Goal: Information Seeking & Learning: Learn about a topic

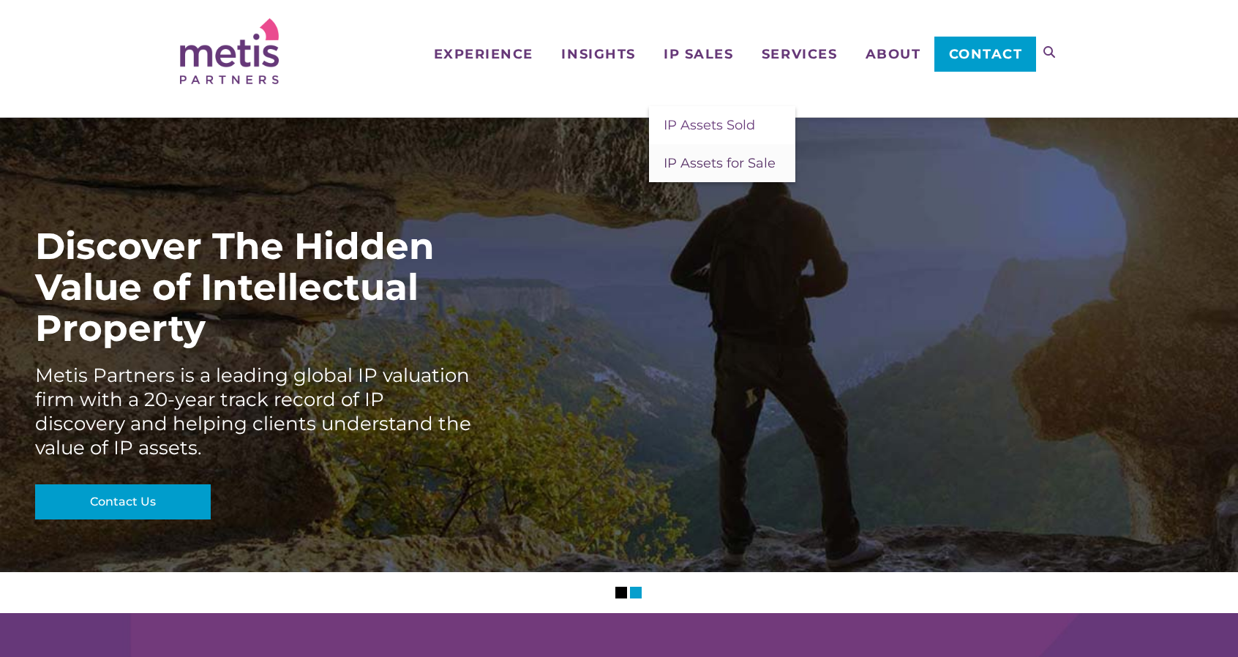
click at [729, 163] on span "IP Assets for Sale" at bounding box center [719, 163] width 112 height 16
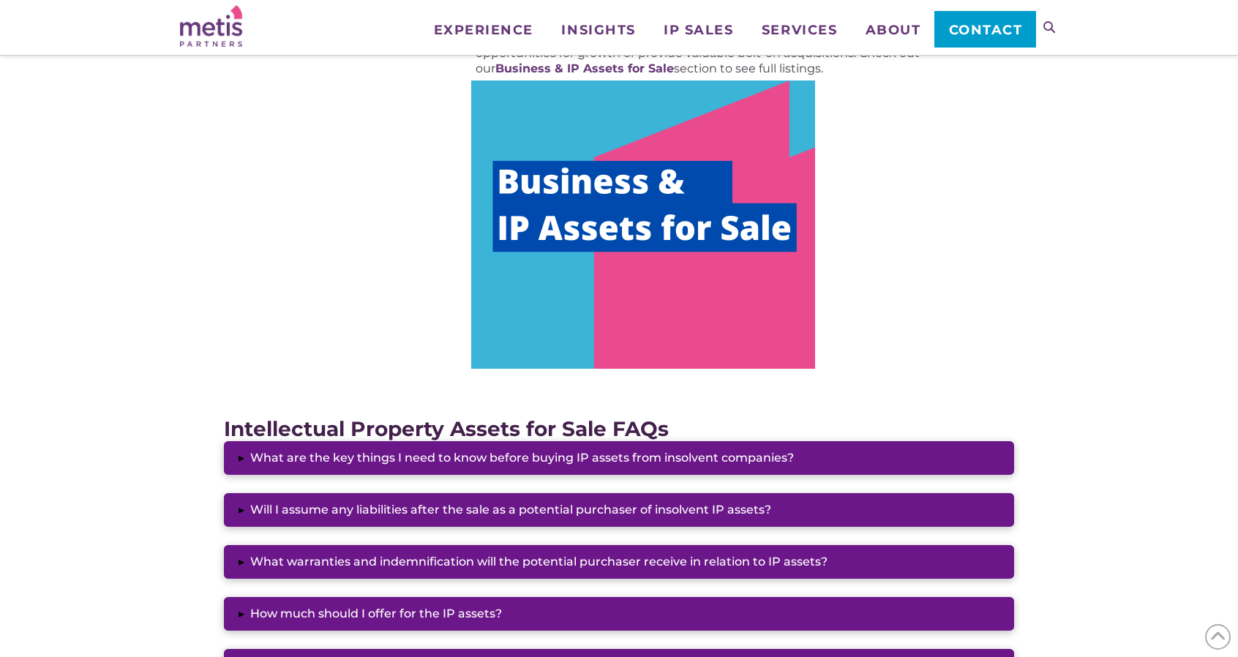
scroll to position [805, 0]
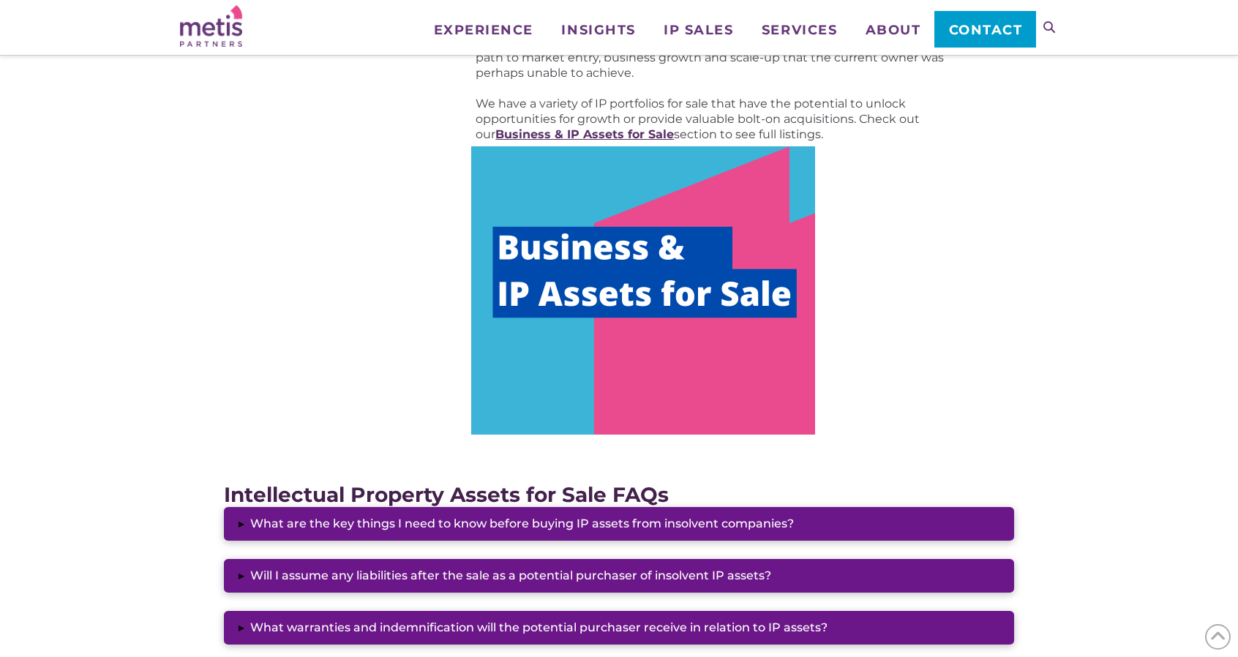
click at [659, 135] on strong "Business & IP Assets for Sale" at bounding box center [584, 134] width 178 height 14
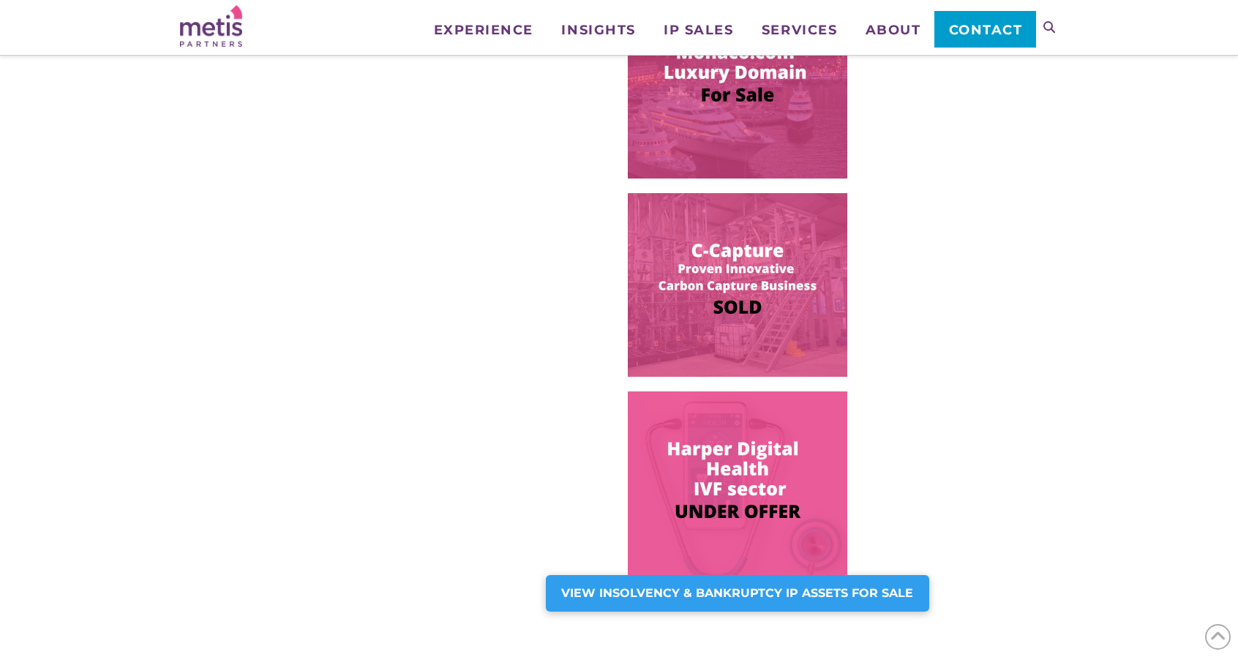
scroll to position [951, 0]
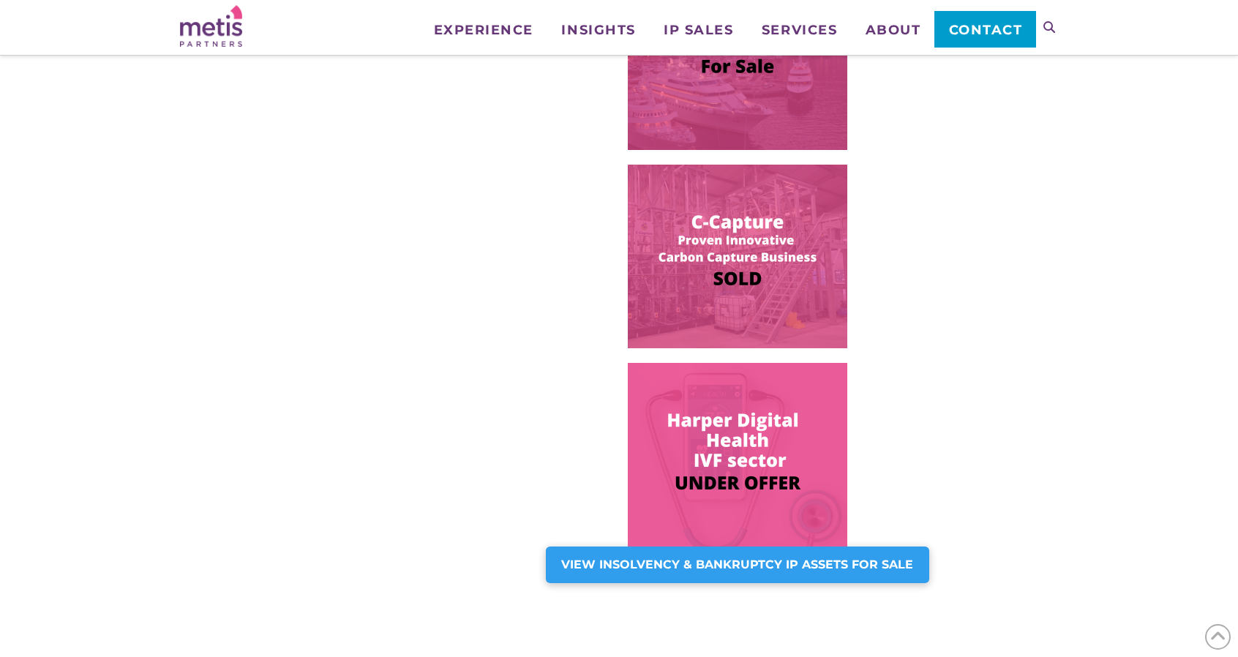
click at [745, 445] on img at bounding box center [737, 455] width 219 height 184
click at [786, 568] on strong "VIEW INSOLVENCY & BANKRUPTCY IP ASSETS FOR SALE" at bounding box center [737, 564] width 352 height 14
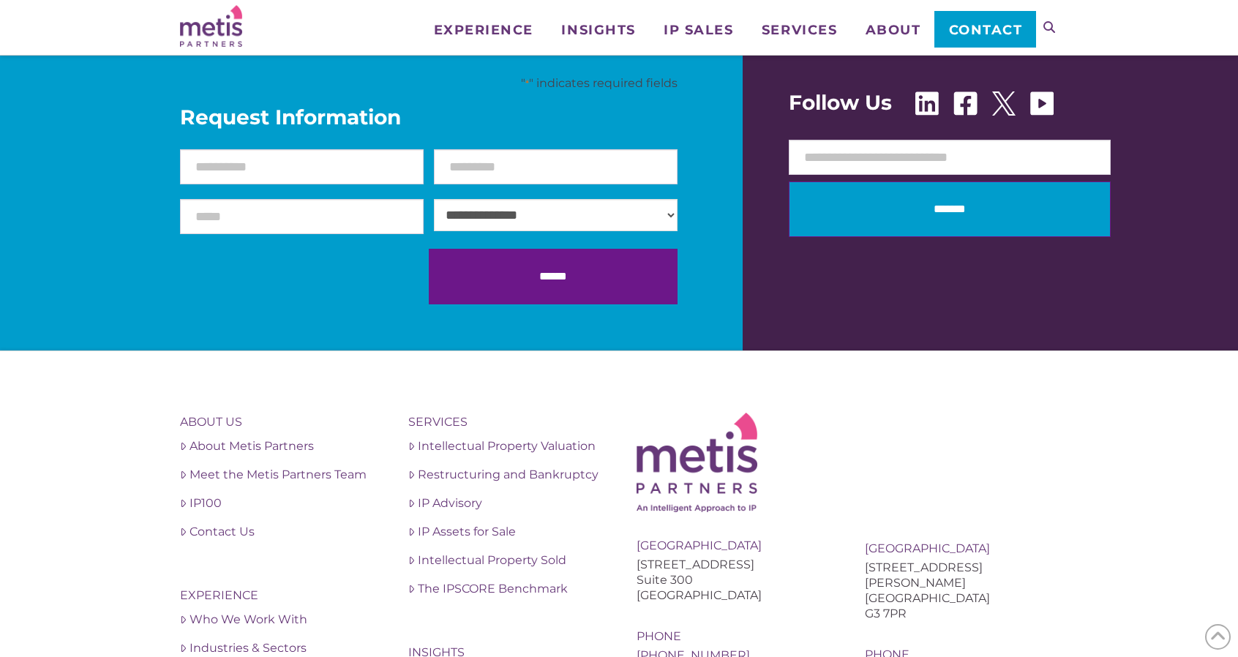
scroll to position [1390, 0]
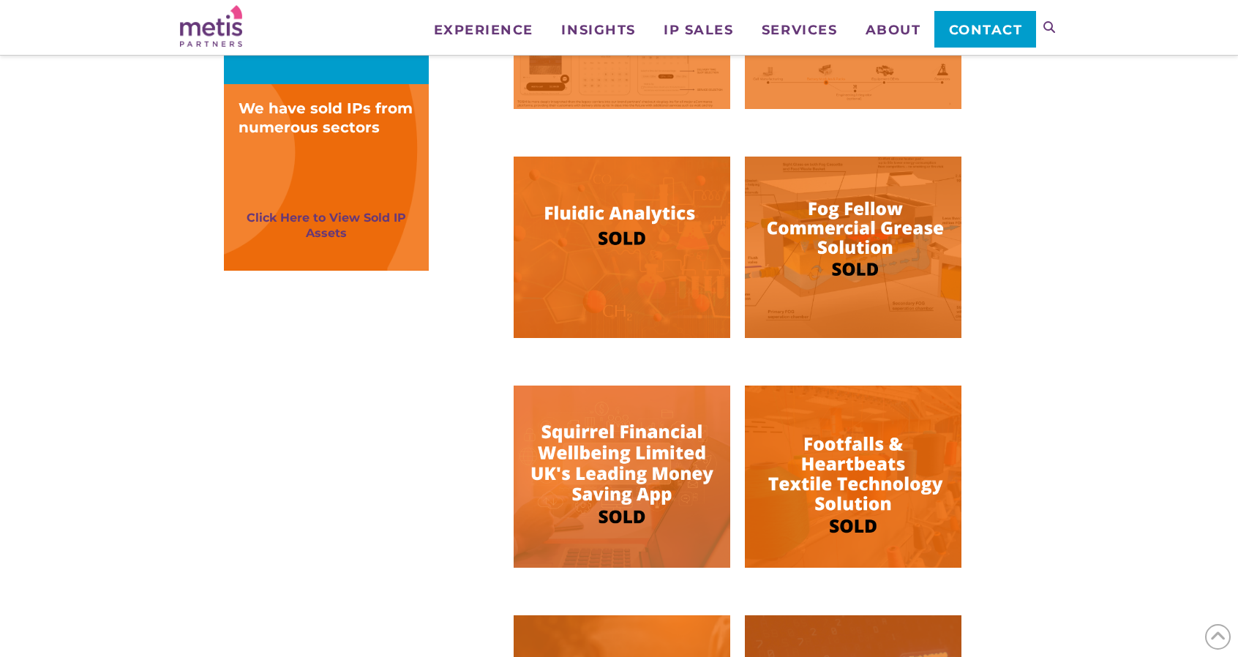
scroll to position [1097, 0]
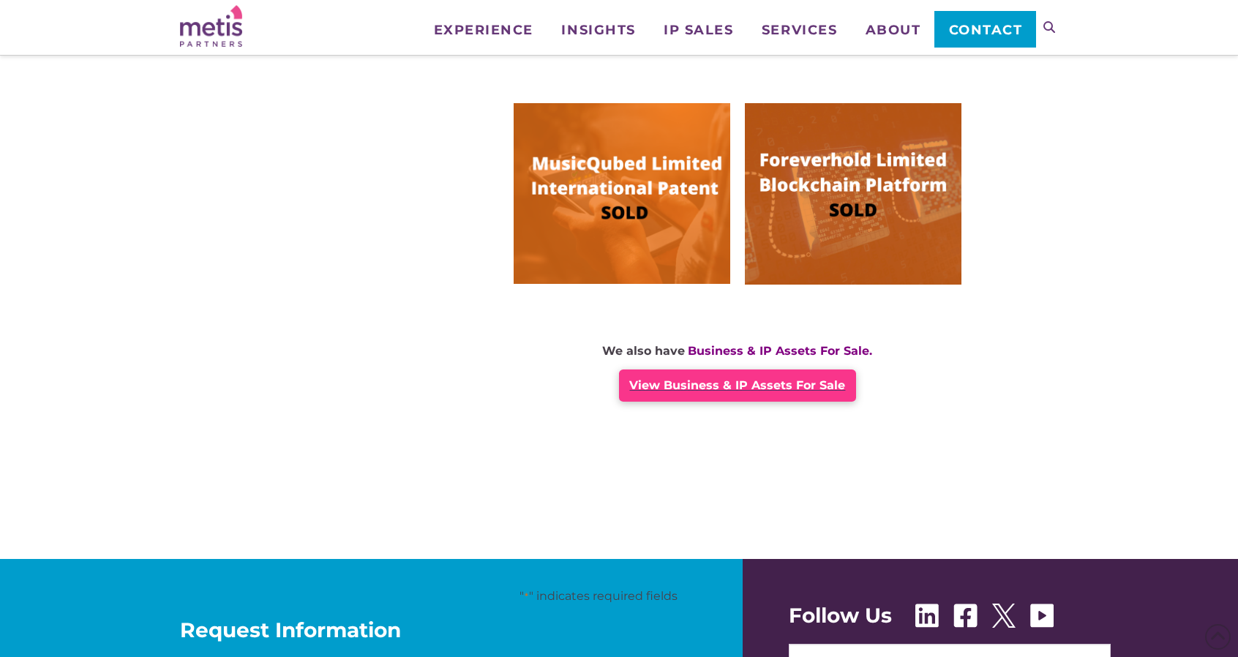
click at [775, 393] on div "View Business & IP Assets For Sale" at bounding box center [737, 385] width 236 height 32
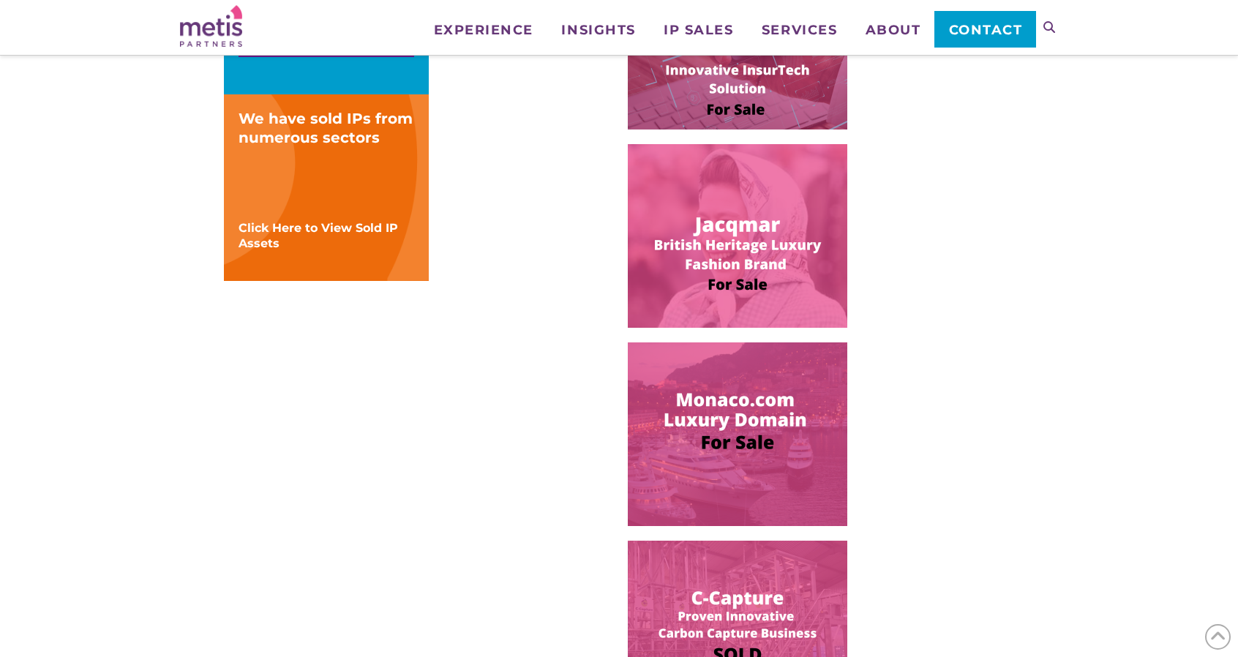
scroll to position [585, 0]
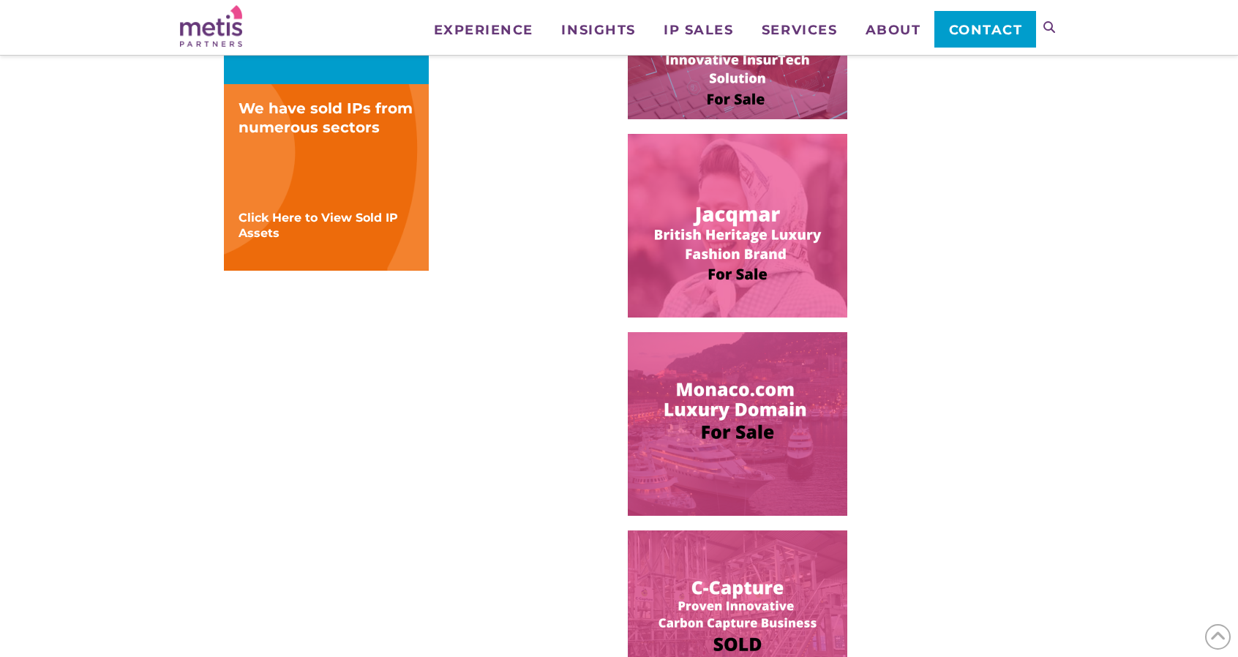
click at [778, 391] on img at bounding box center [737, 424] width 219 height 184
click at [748, 222] on img at bounding box center [737, 226] width 219 height 184
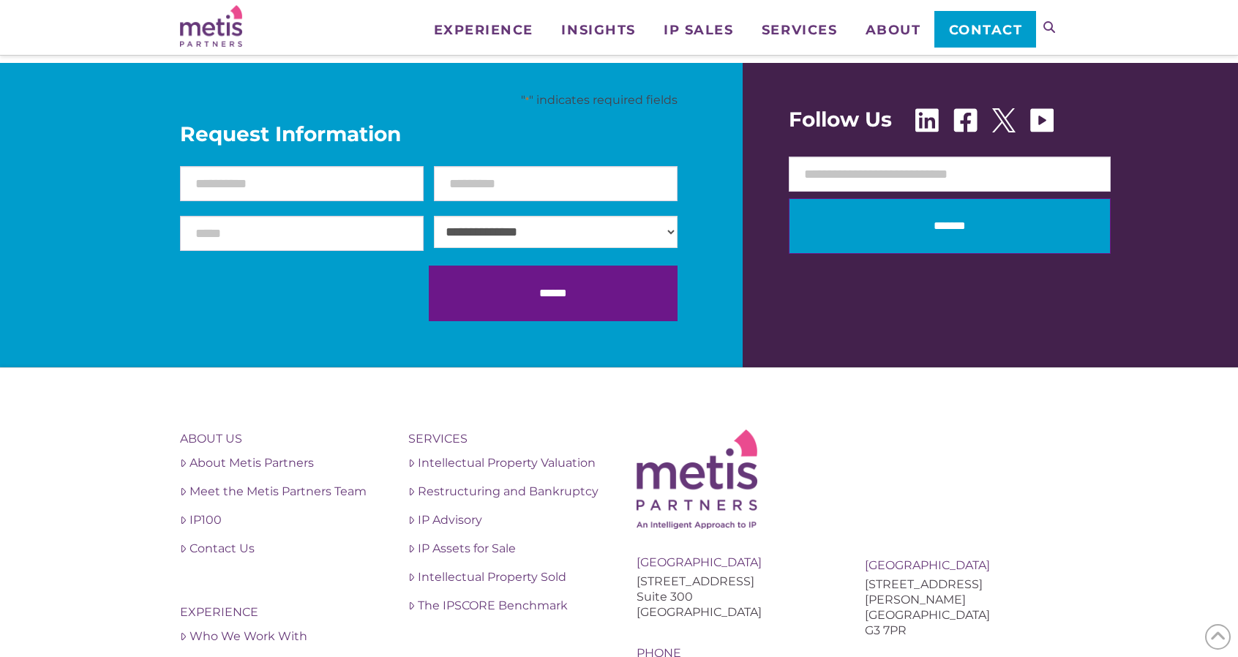
scroll to position [1390, 0]
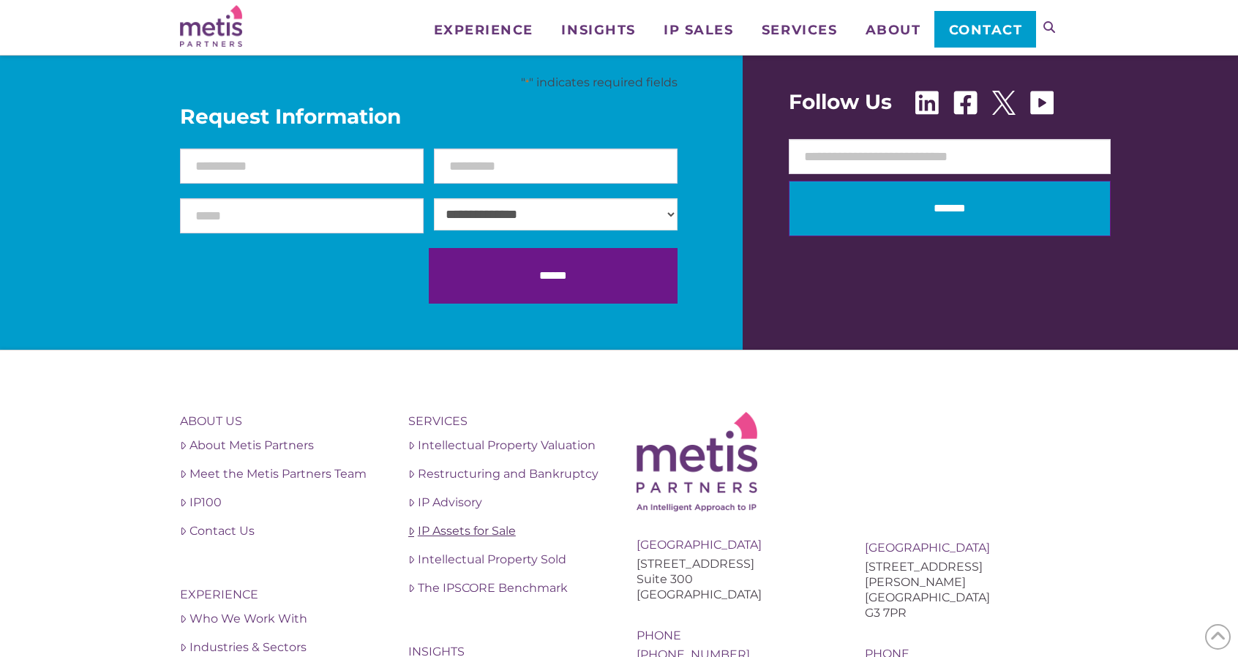
click at [500, 522] on link "IP Assets for Sale" at bounding box center [504, 531] width 193 height 18
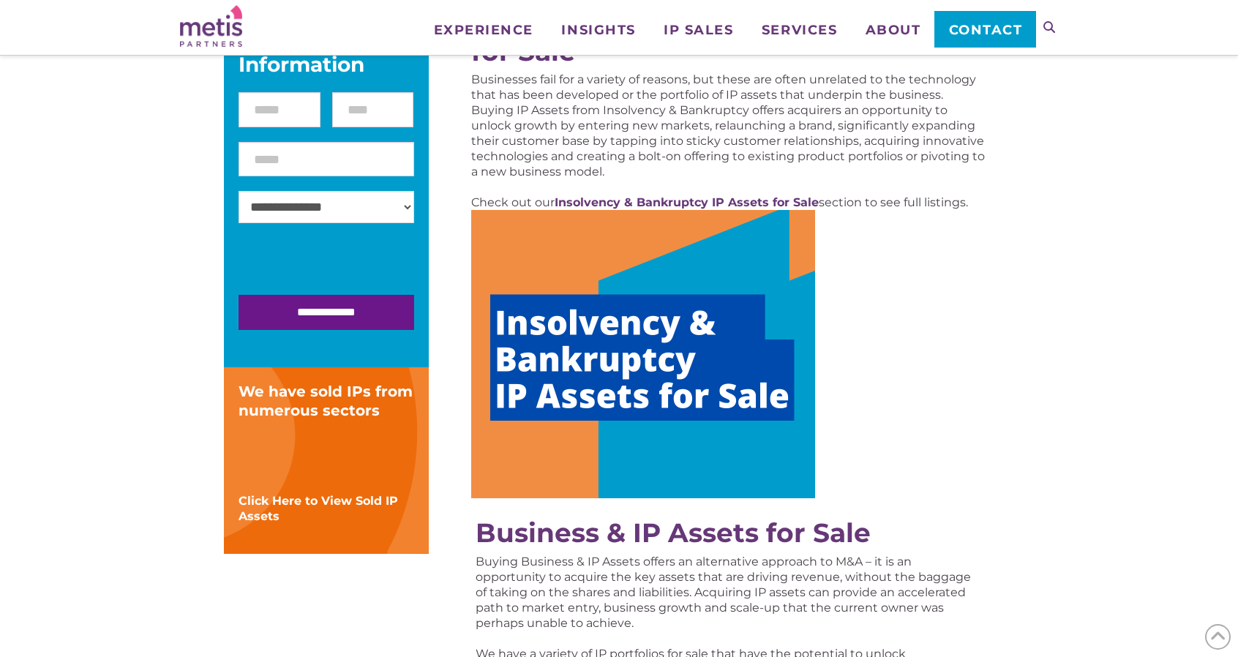
scroll to position [293, 0]
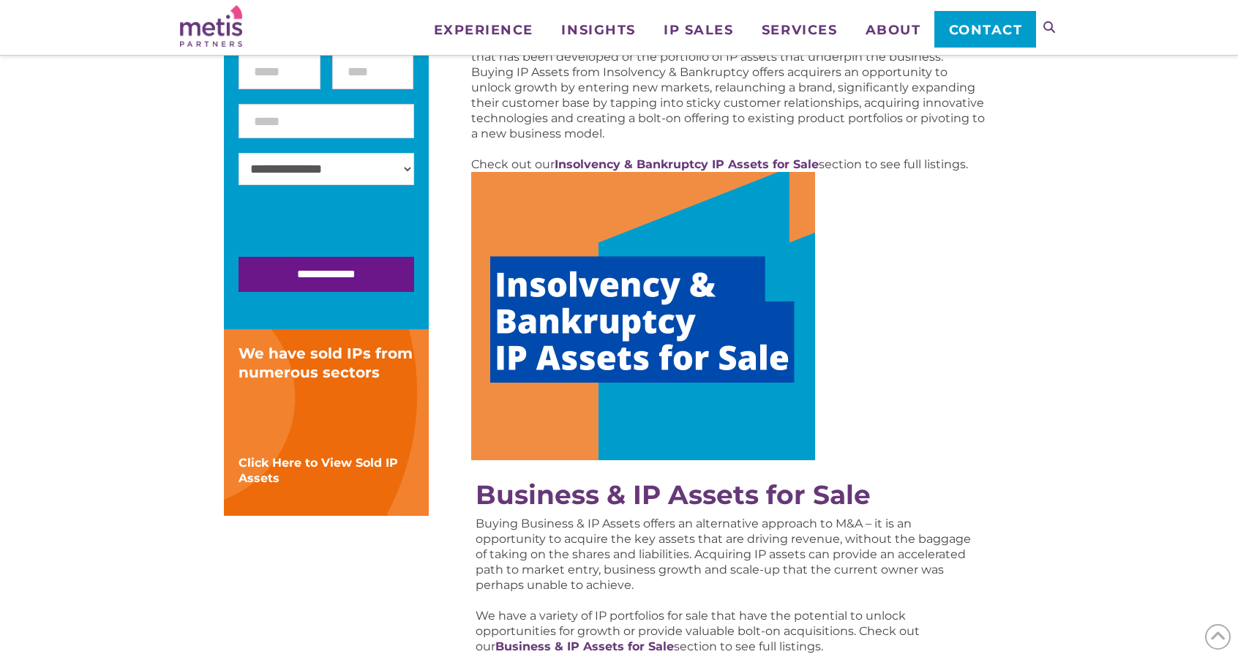
click at [676, 350] on img at bounding box center [643, 316] width 344 height 288
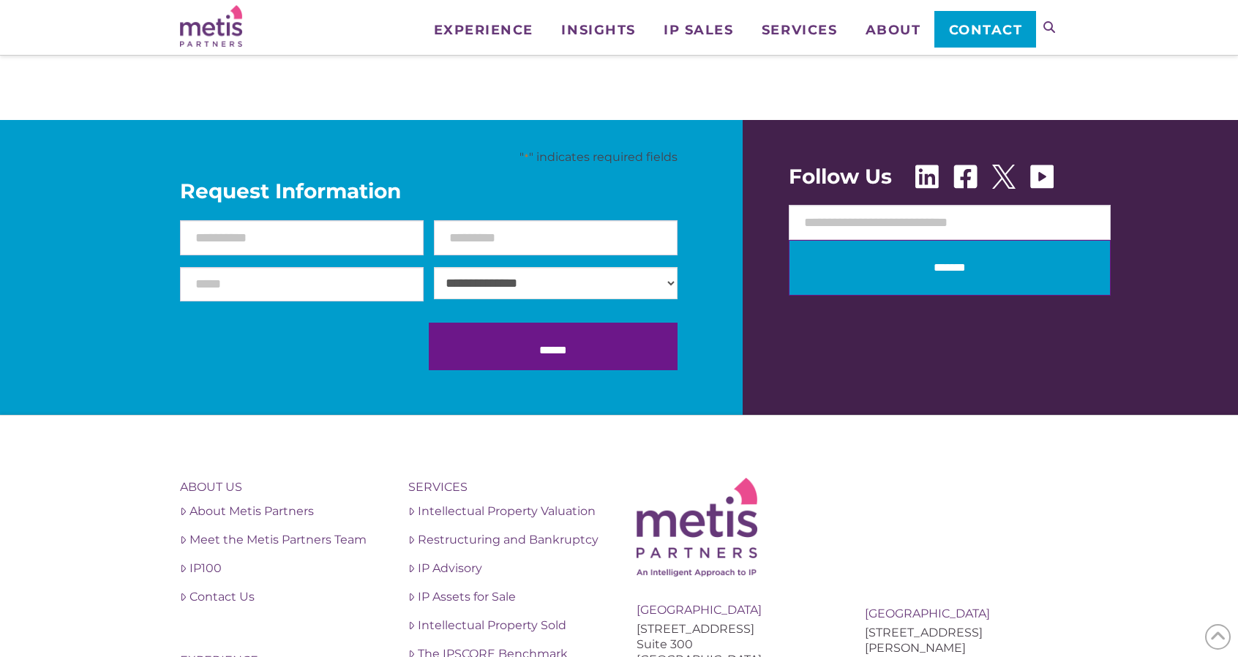
scroll to position [1792, 0]
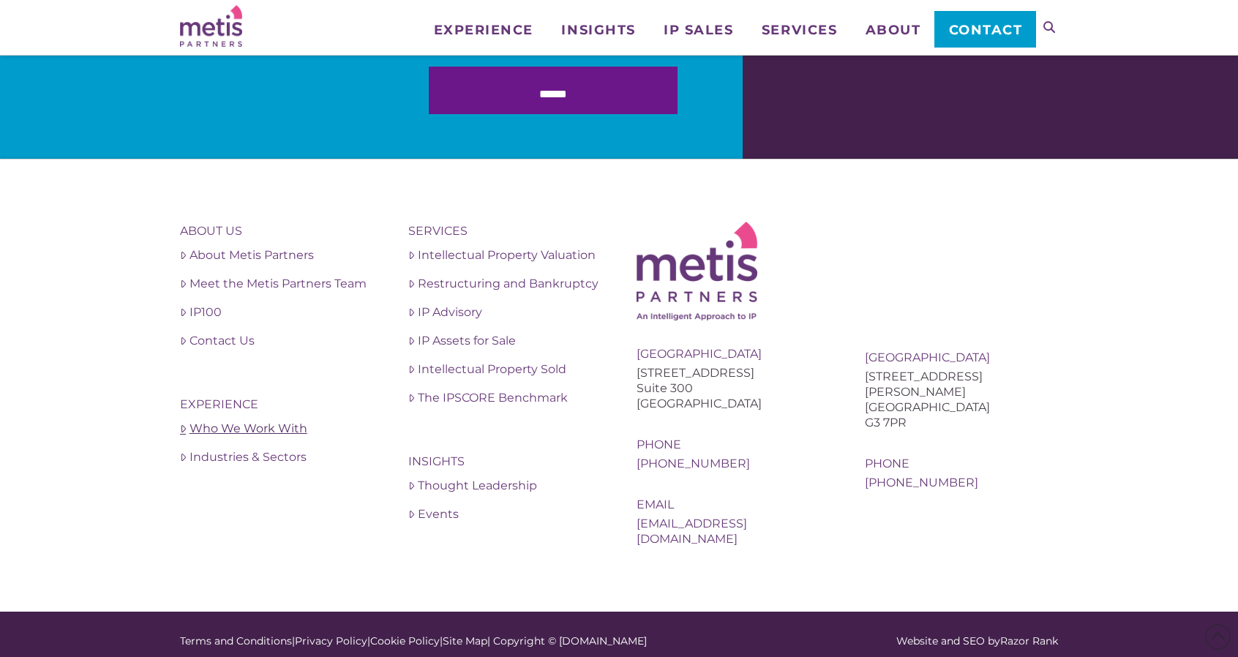
click at [268, 429] on link "Who We Work With" at bounding box center [276, 429] width 193 height 18
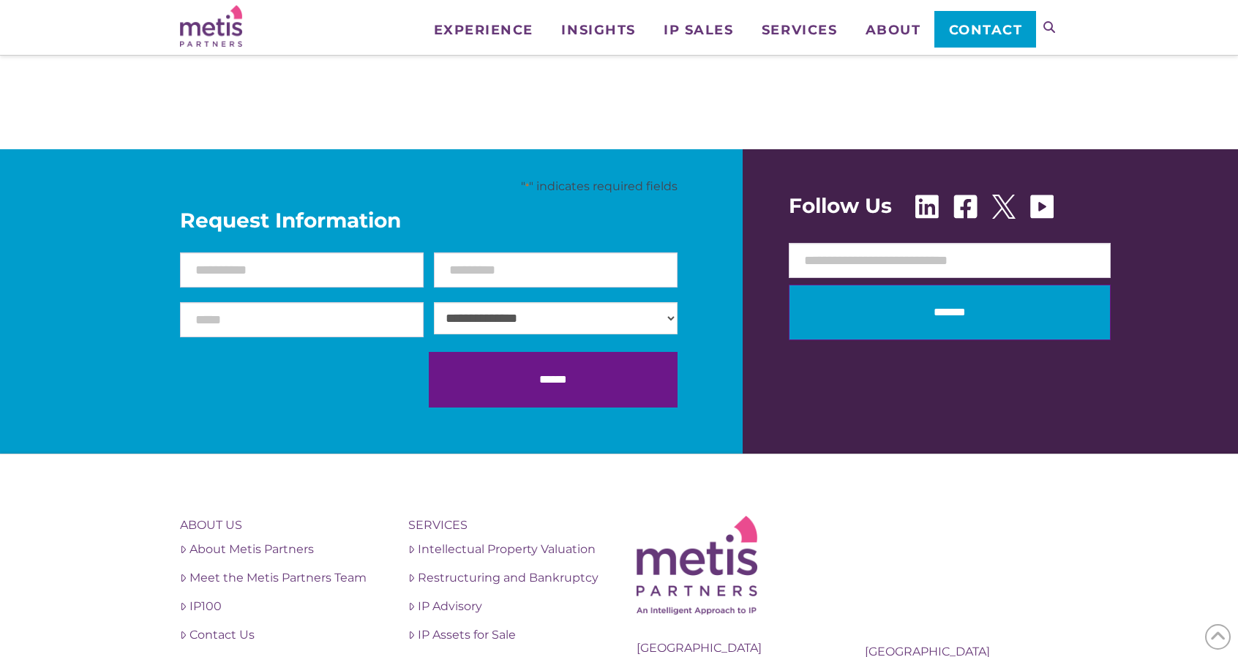
scroll to position [1317, 0]
